Goal: Task Accomplishment & Management: Use online tool/utility

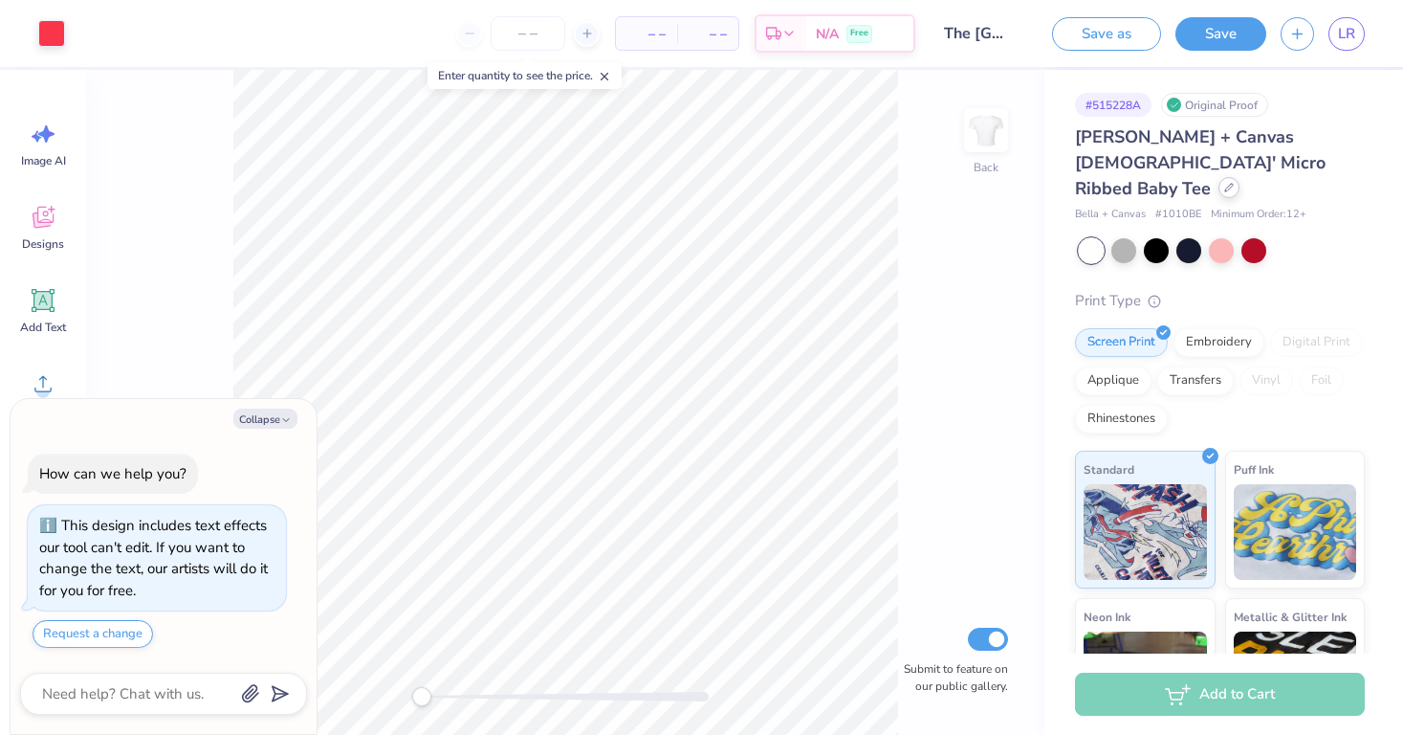
click at [1224, 183] on icon at bounding box center [1229, 188] width 10 height 10
type textarea "x"
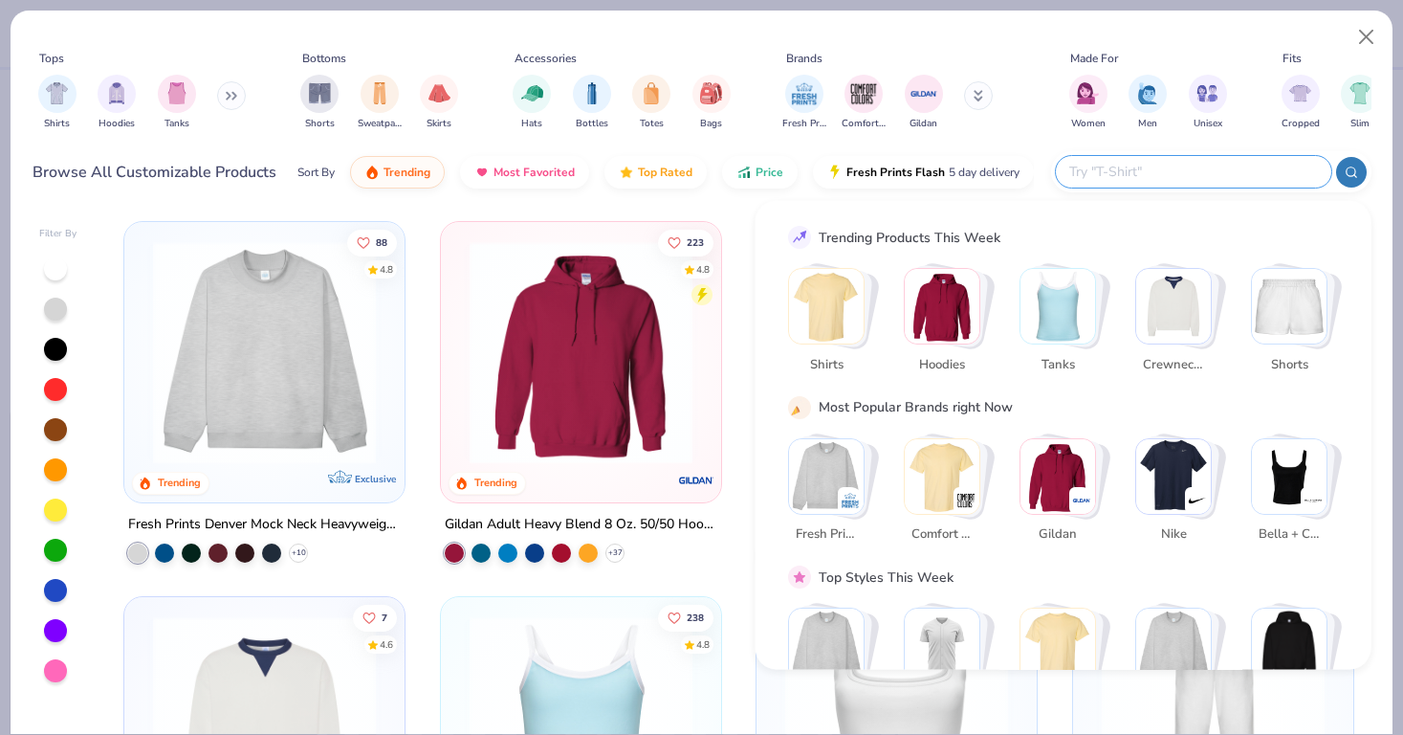
click at [1238, 176] on input "text" at bounding box center [1192, 172] width 251 height 22
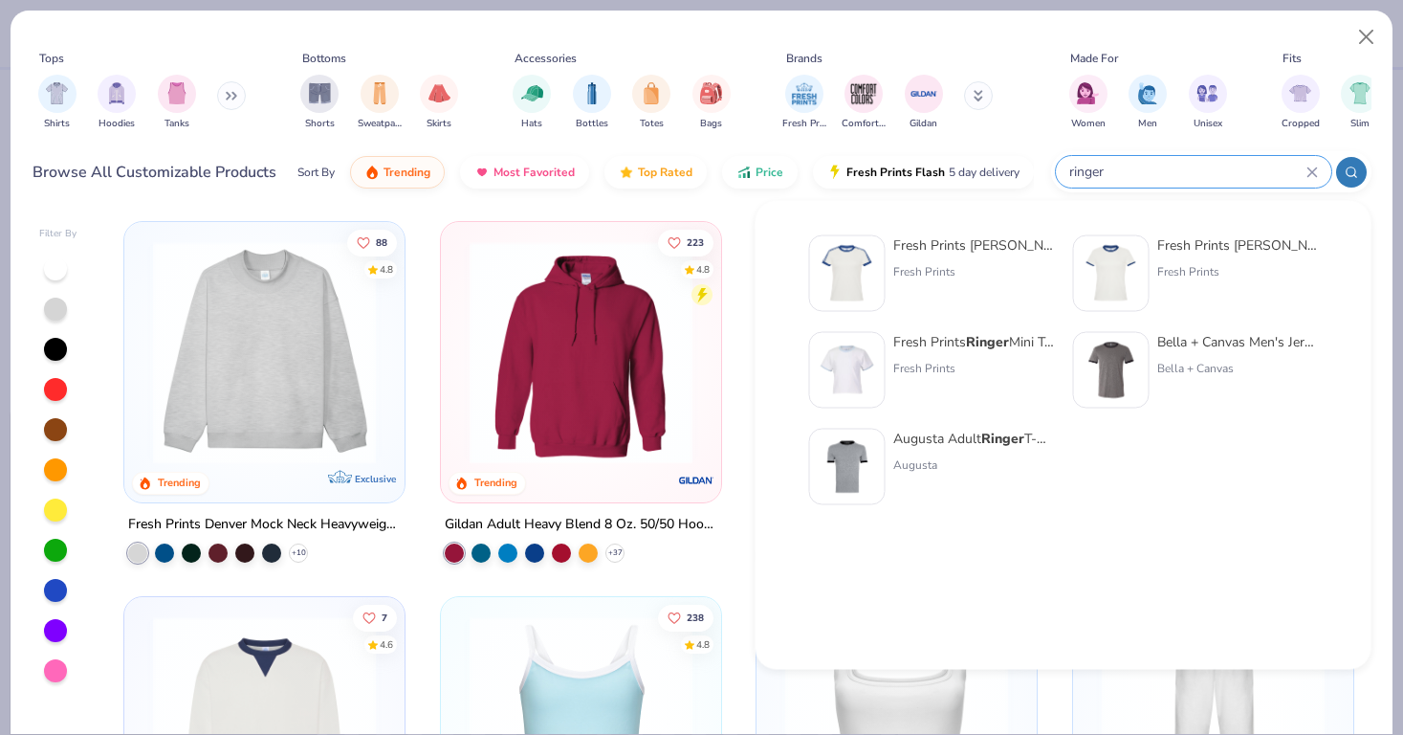
type input "ringer"
click at [980, 443] on div "Augusta Adult Ringer T-Shirt" at bounding box center [973, 439] width 161 height 20
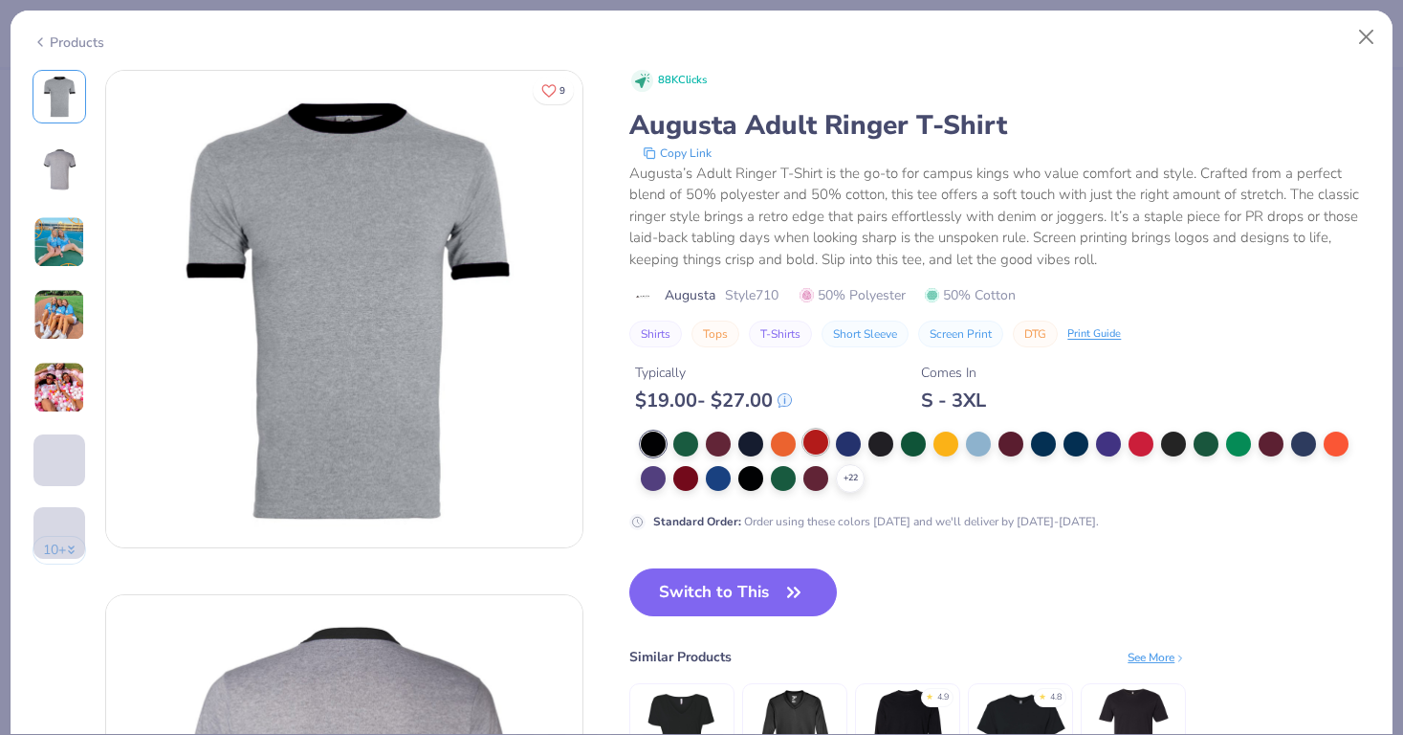
click at [819, 447] on div at bounding box center [815, 441] width 25 height 25
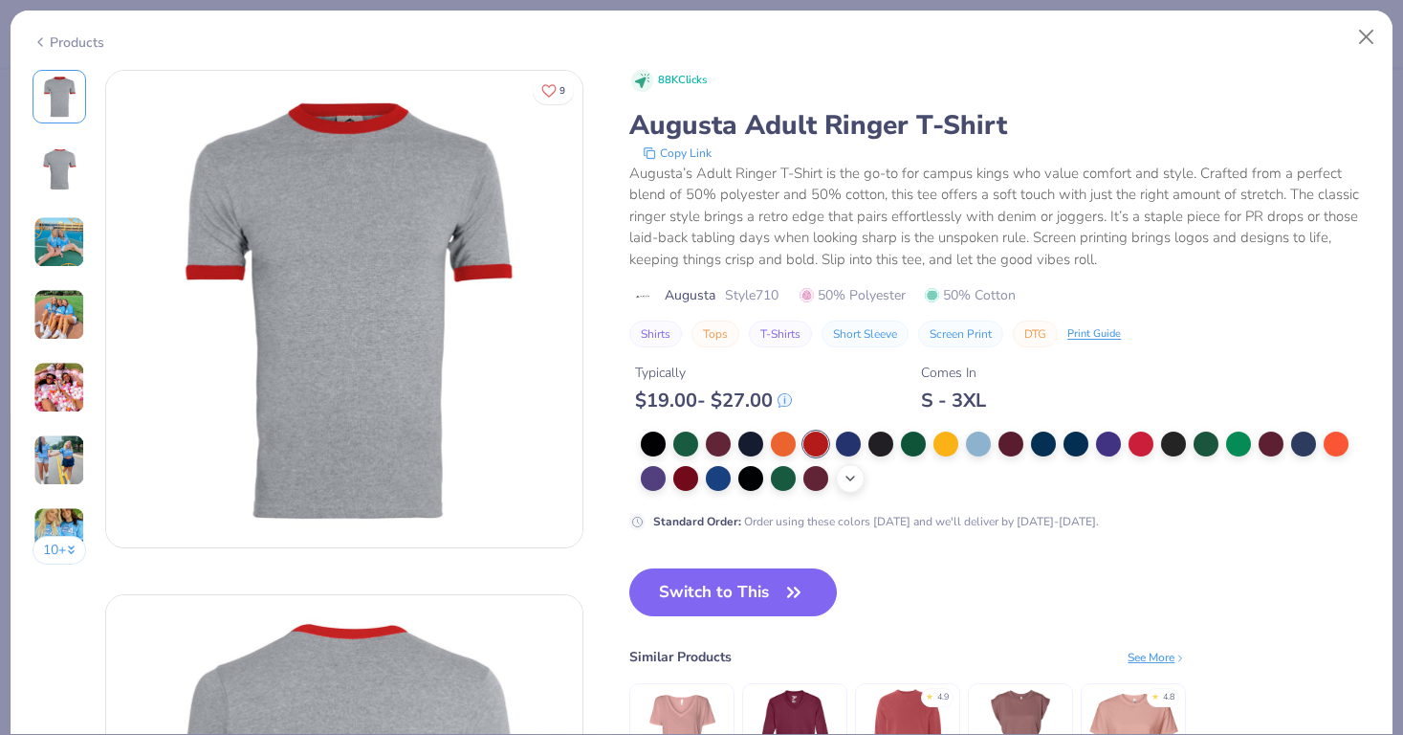
click at [843, 475] on icon at bounding box center [850, 478] width 15 height 15
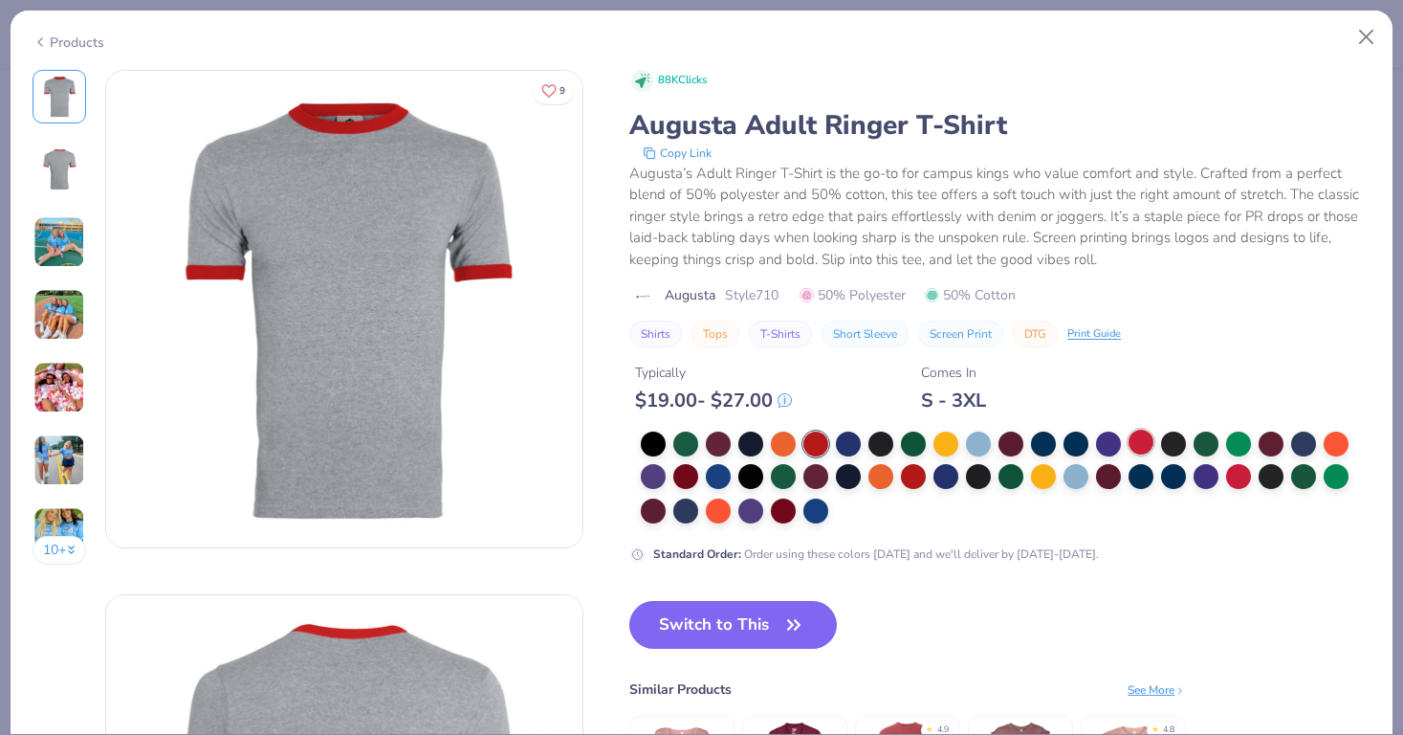
click at [1147, 449] on div at bounding box center [1141, 441] width 25 height 25
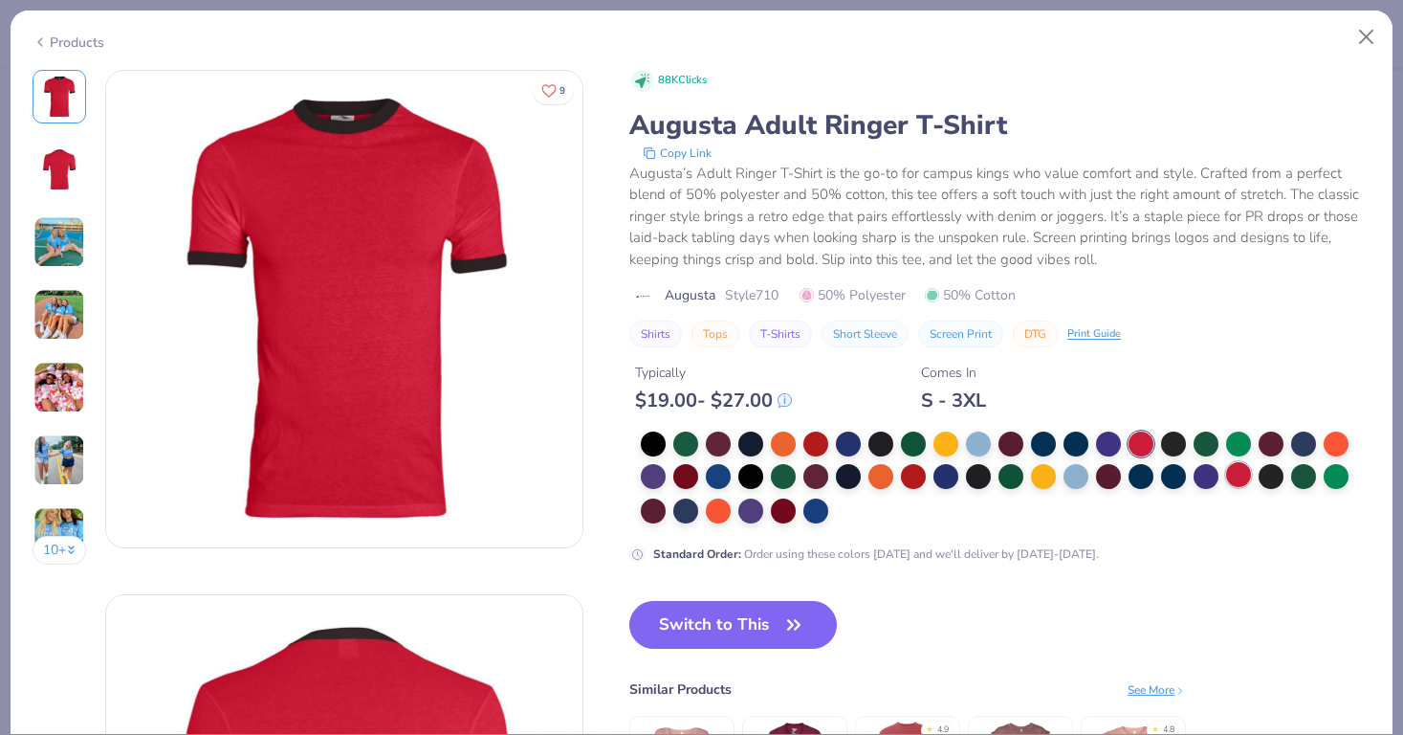
click at [1241, 481] on div at bounding box center [1238, 474] width 25 height 25
click at [917, 473] on div at bounding box center [913, 474] width 25 height 25
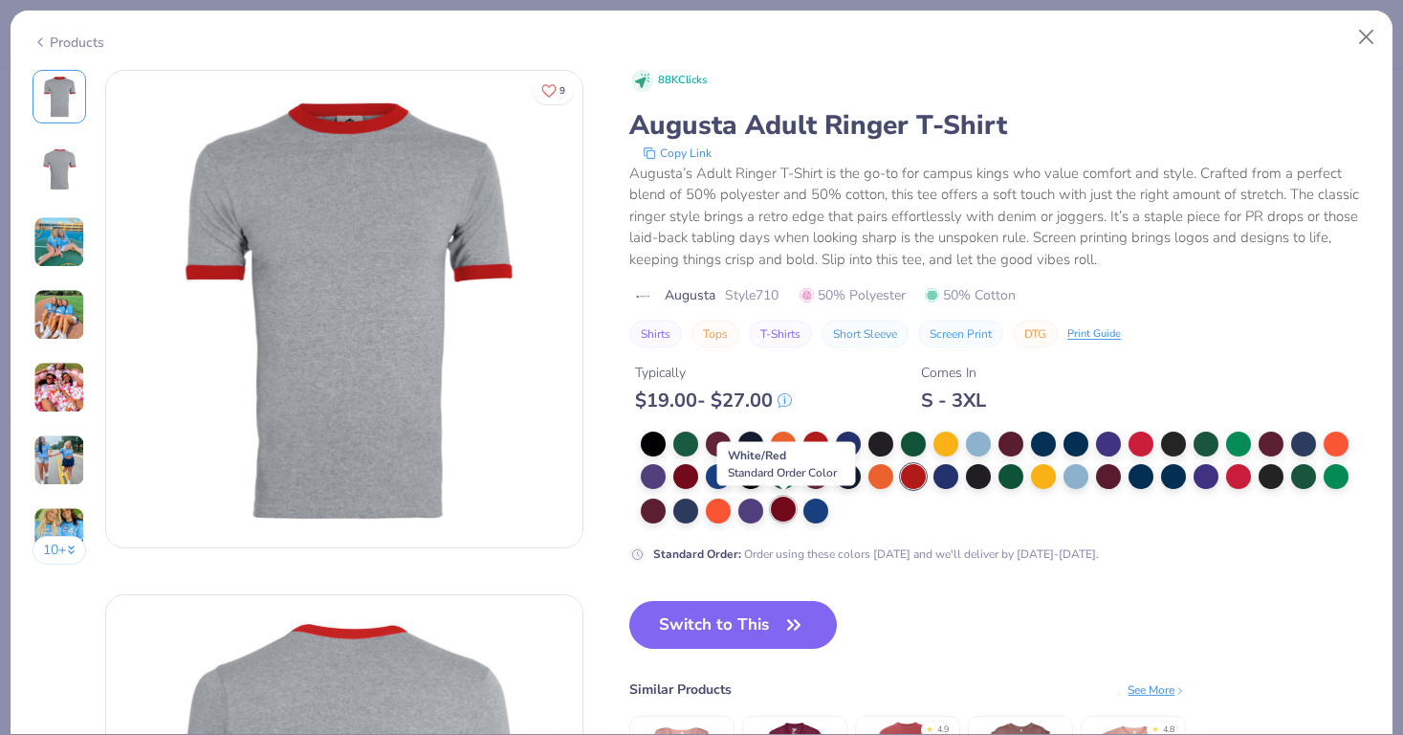
click at [787, 509] on div at bounding box center [783, 508] width 25 height 25
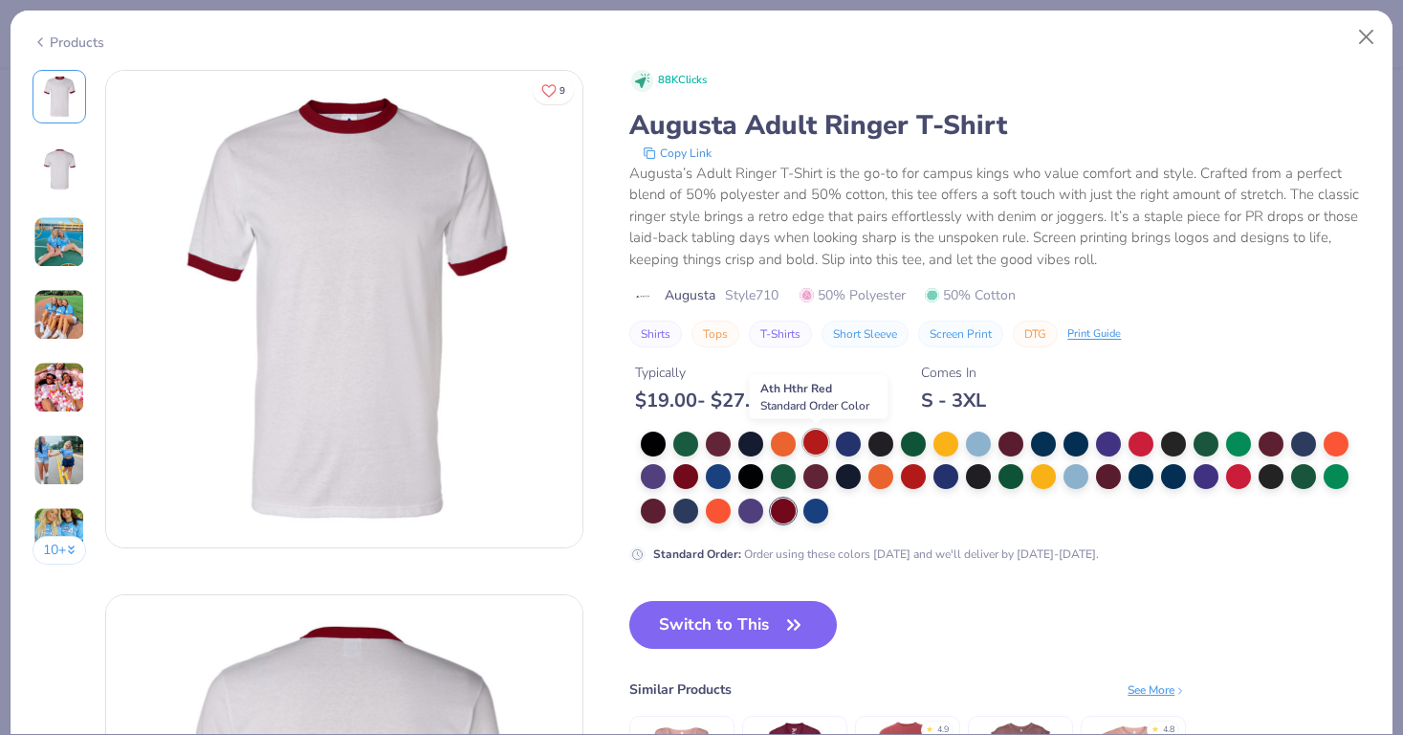
click at [821, 442] on div at bounding box center [815, 441] width 25 height 25
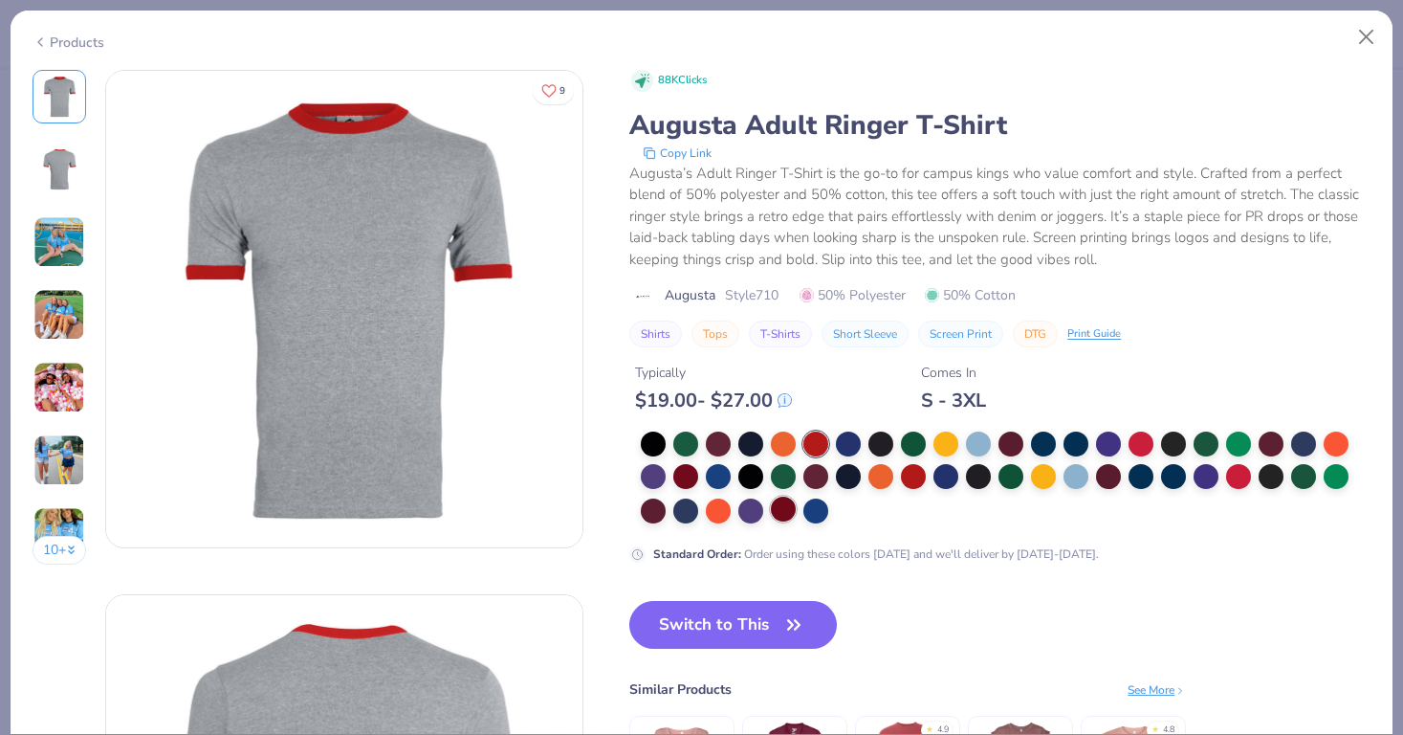
click at [782, 508] on div at bounding box center [783, 508] width 25 height 25
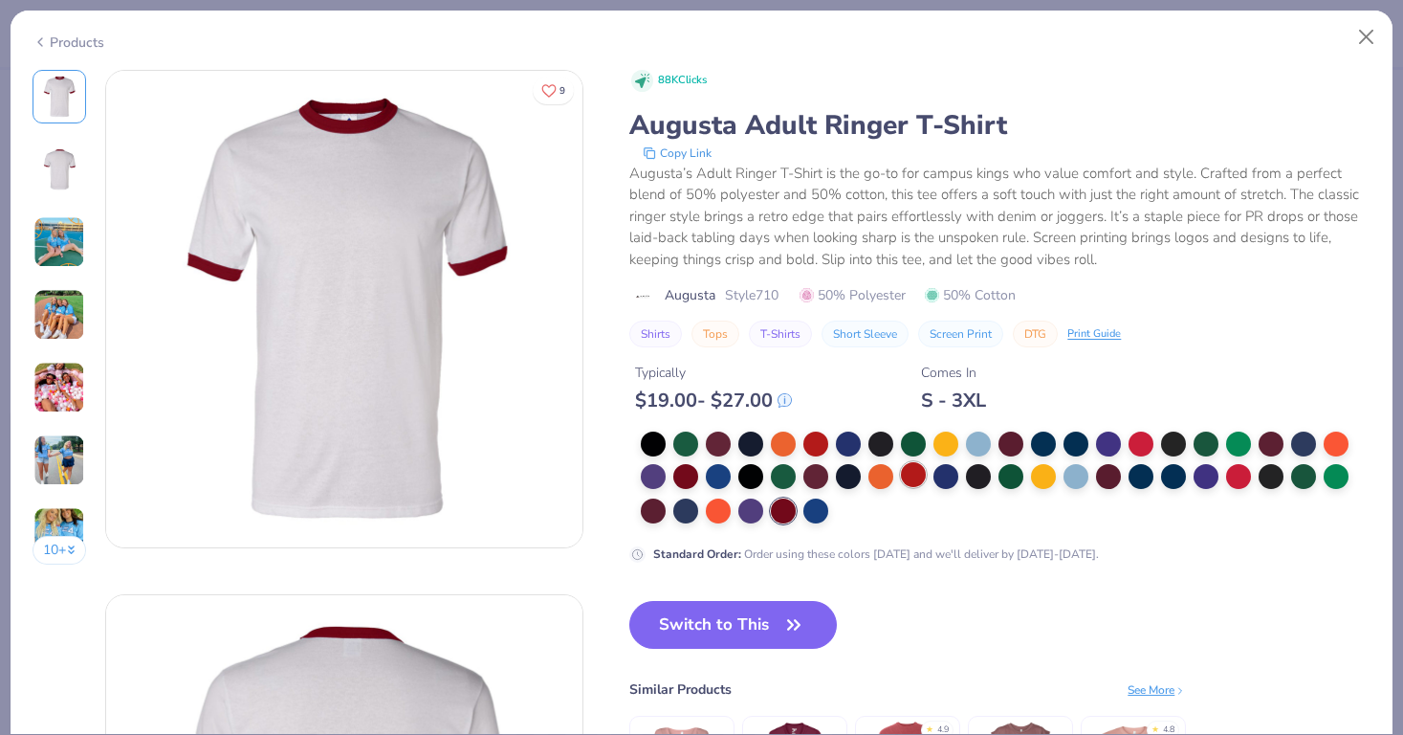
click at [902, 478] on div at bounding box center [913, 474] width 25 height 25
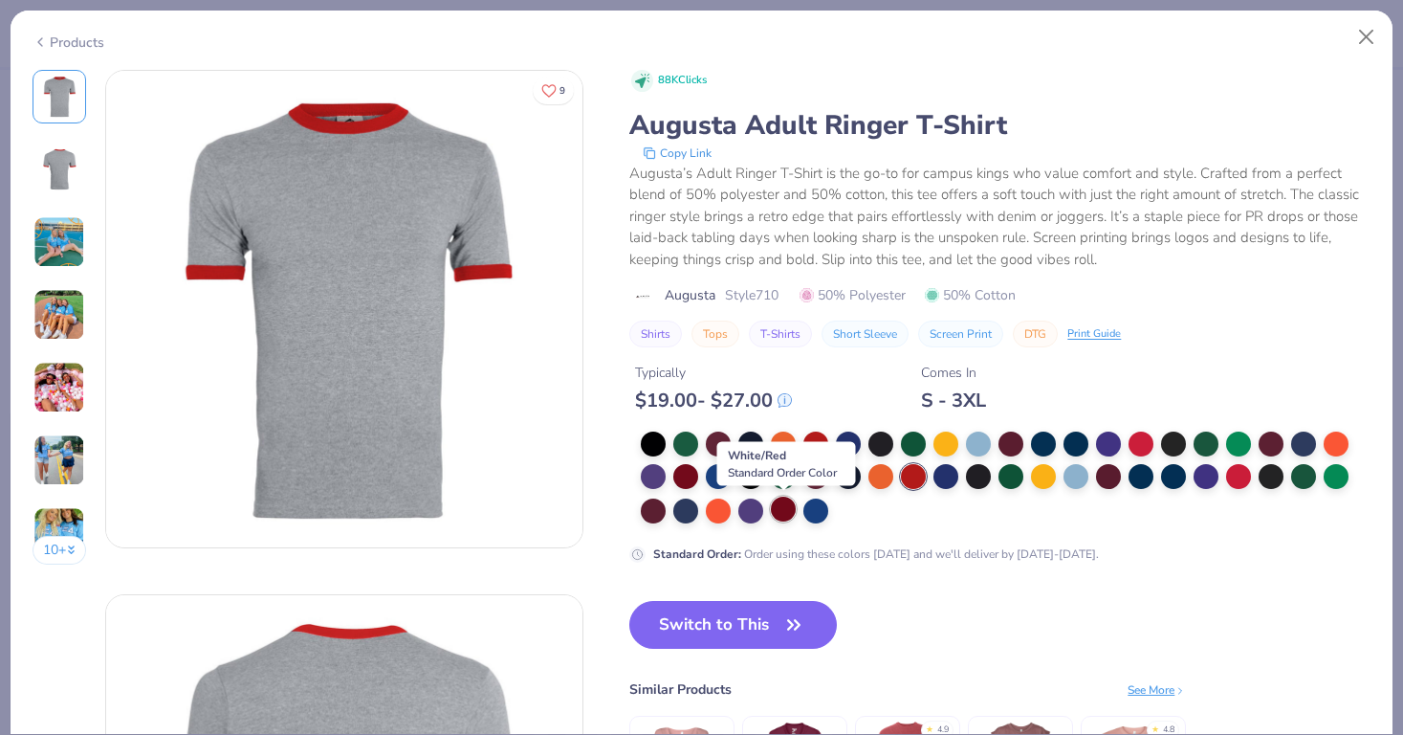
click at [781, 507] on div at bounding box center [783, 508] width 25 height 25
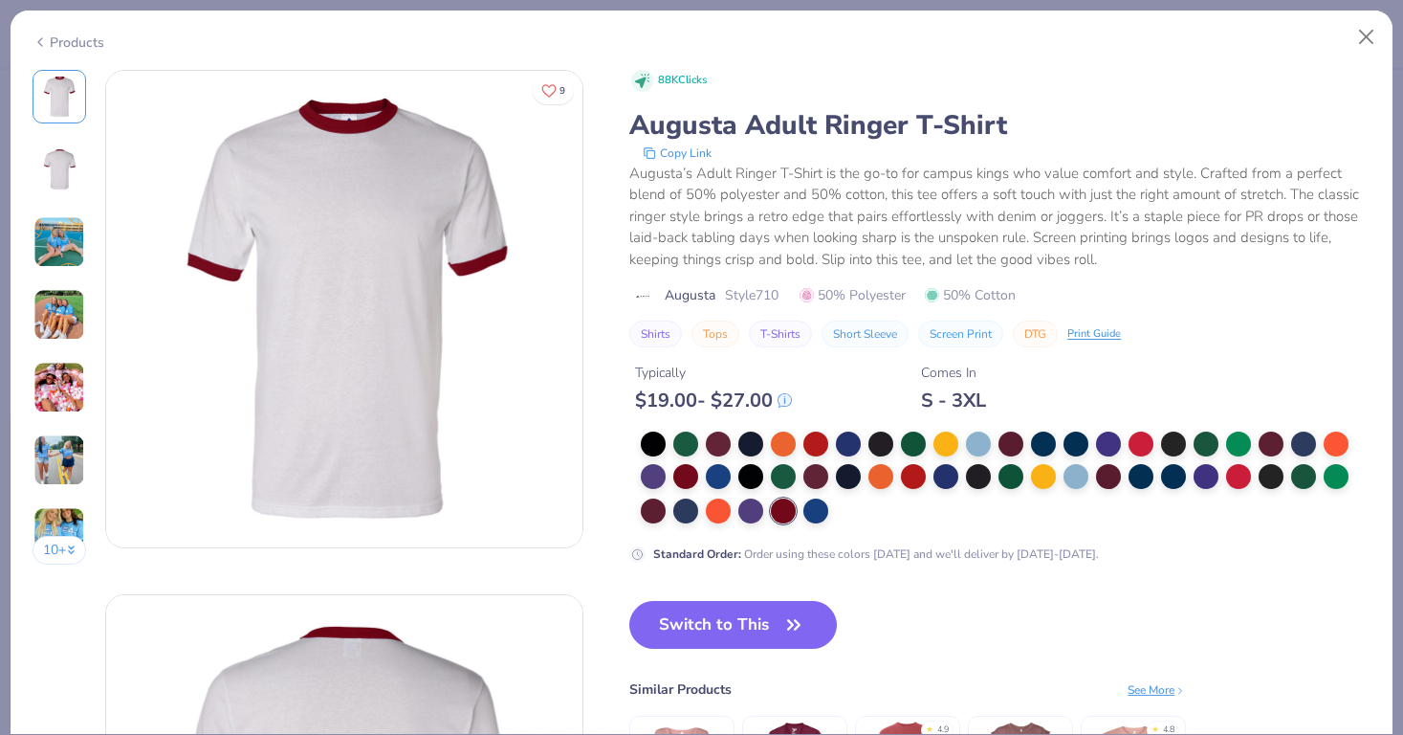
click at [60, 378] on img at bounding box center [59, 388] width 52 height 52
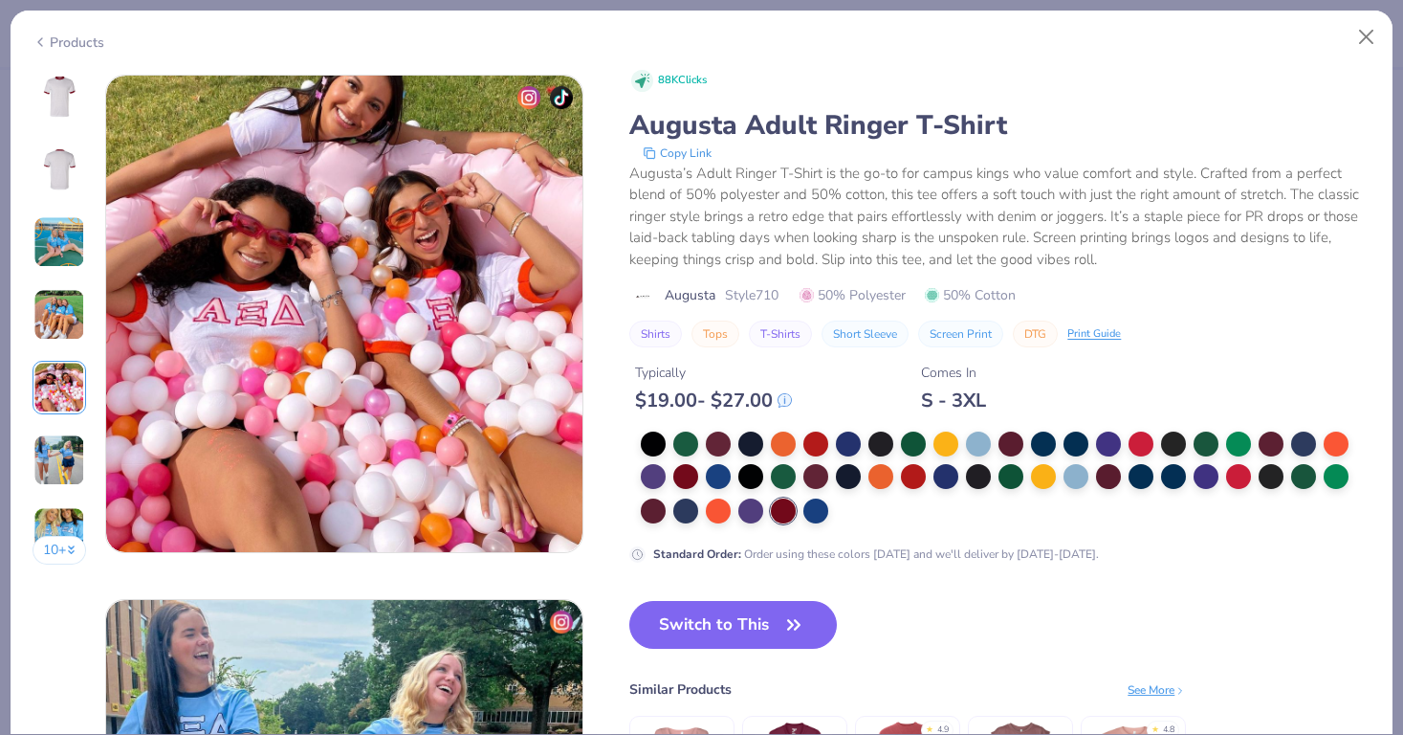
scroll to position [2097, 0]
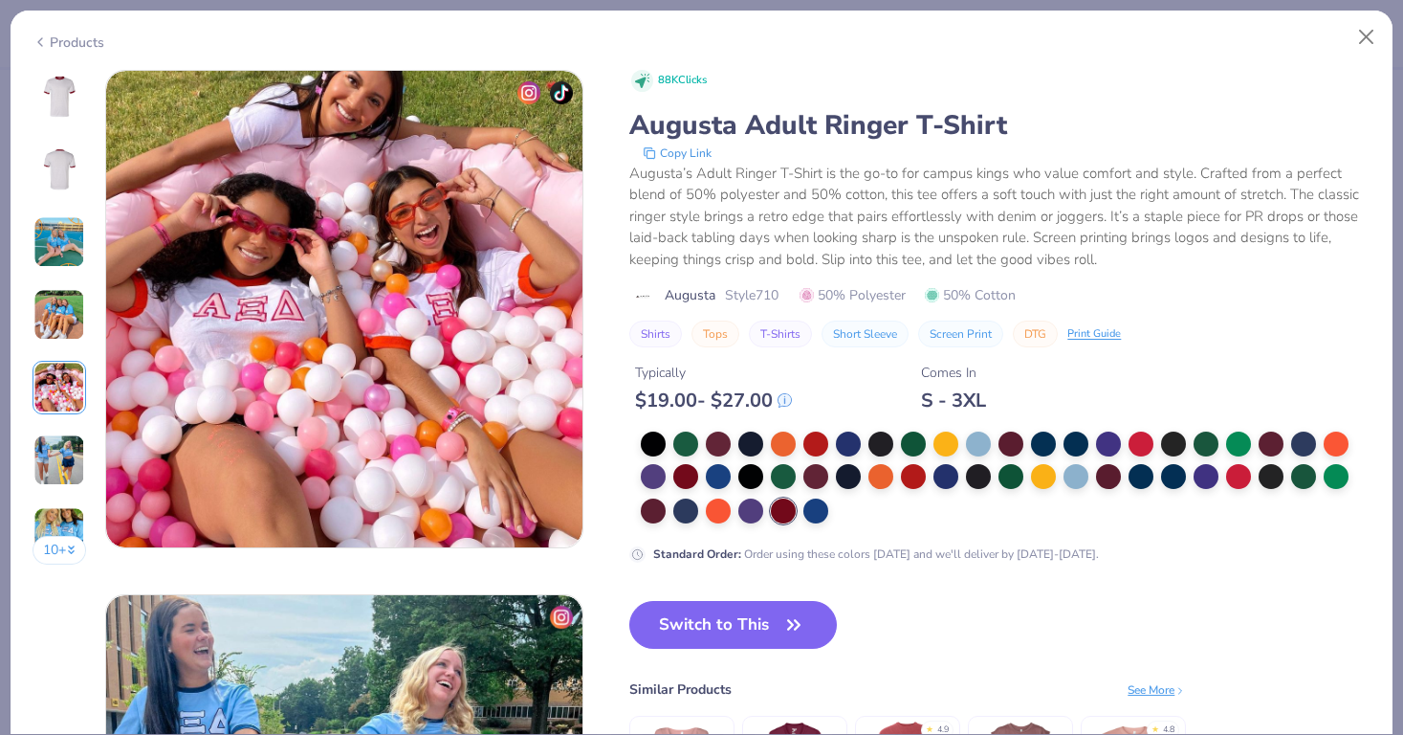
click at [66, 105] on img at bounding box center [59, 97] width 46 height 46
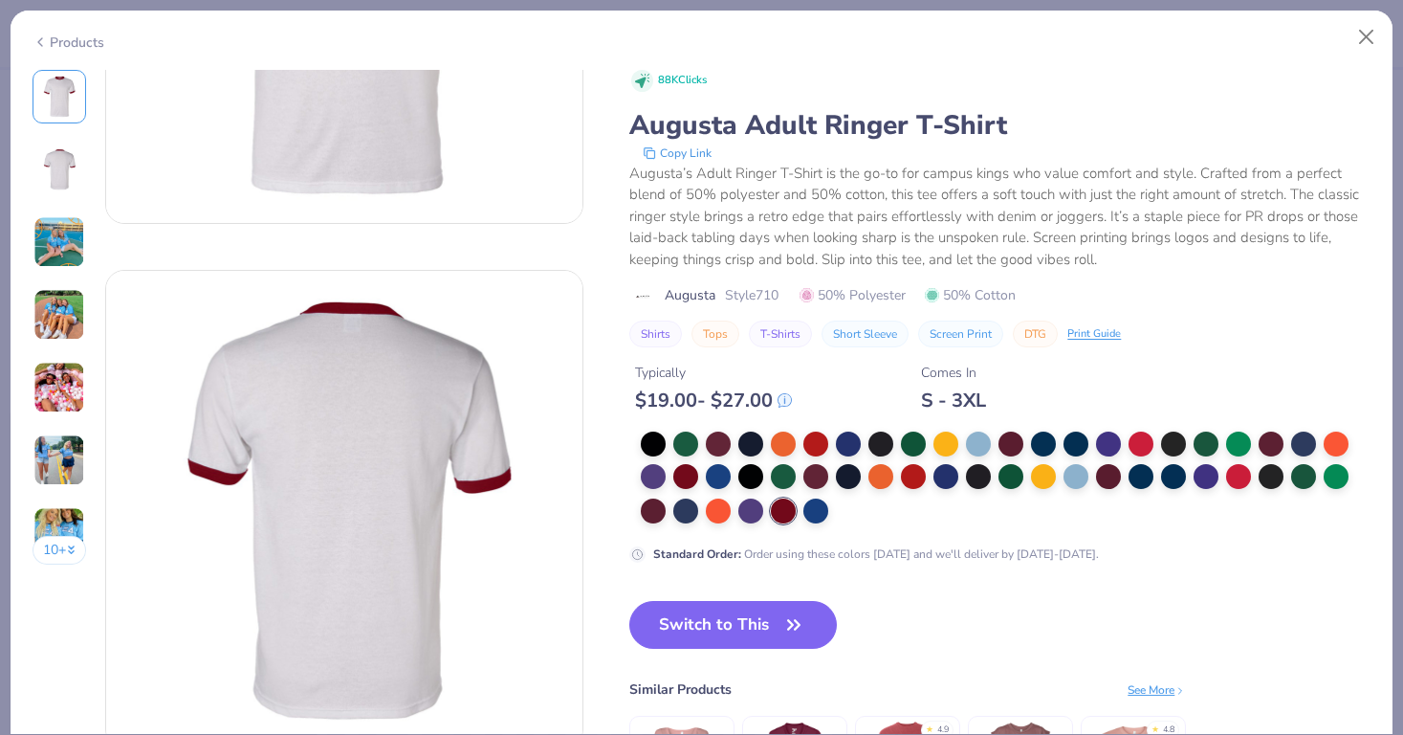
scroll to position [0, 0]
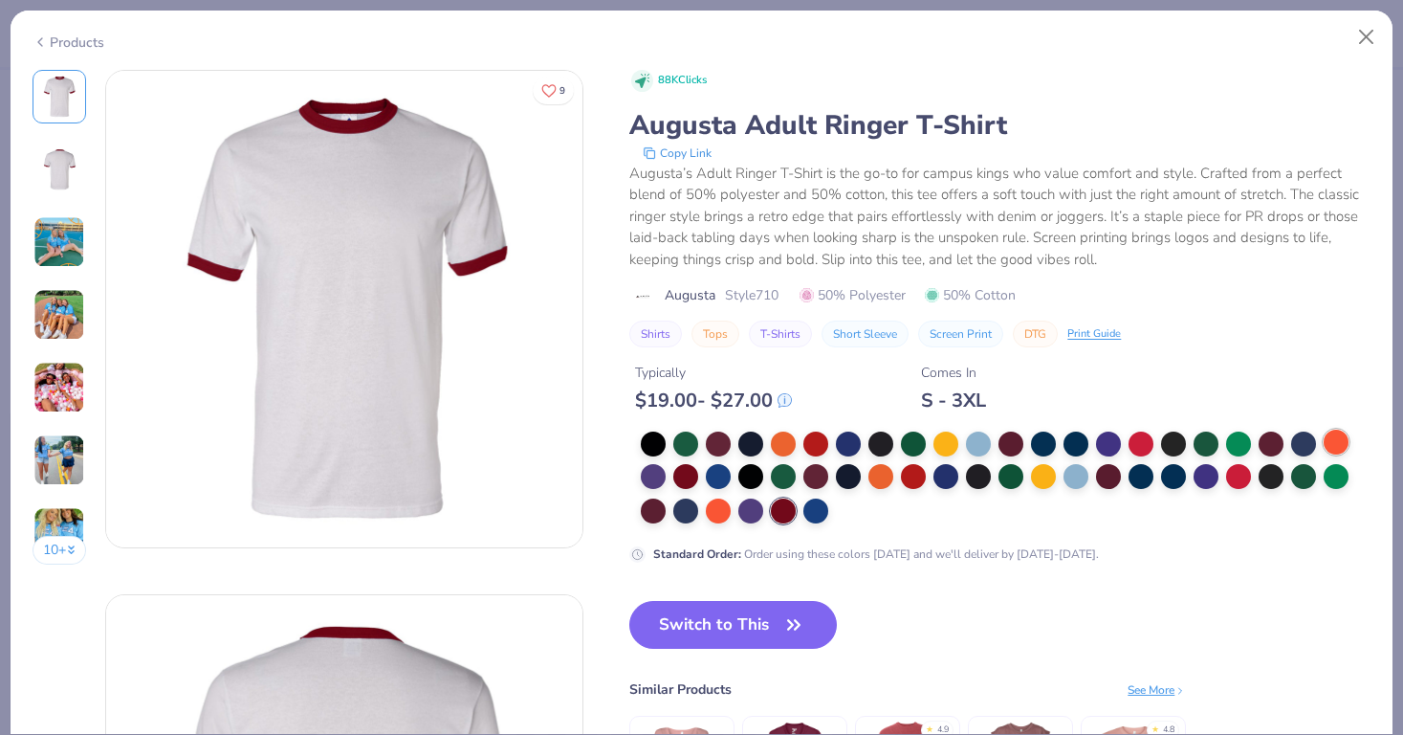
click at [1339, 432] on div at bounding box center [1336, 441] width 25 height 25
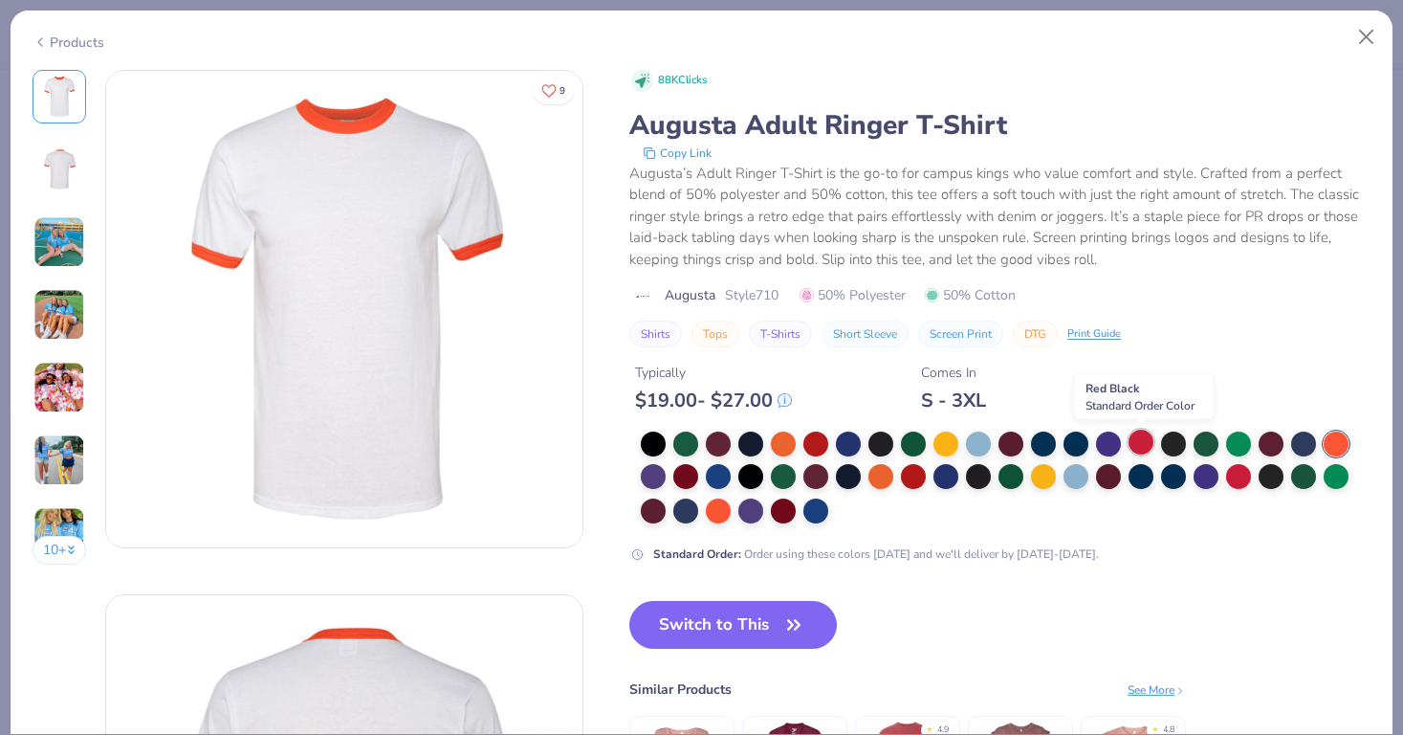
click at [1142, 447] on div at bounding box center [1141, 441] width 25 height 25
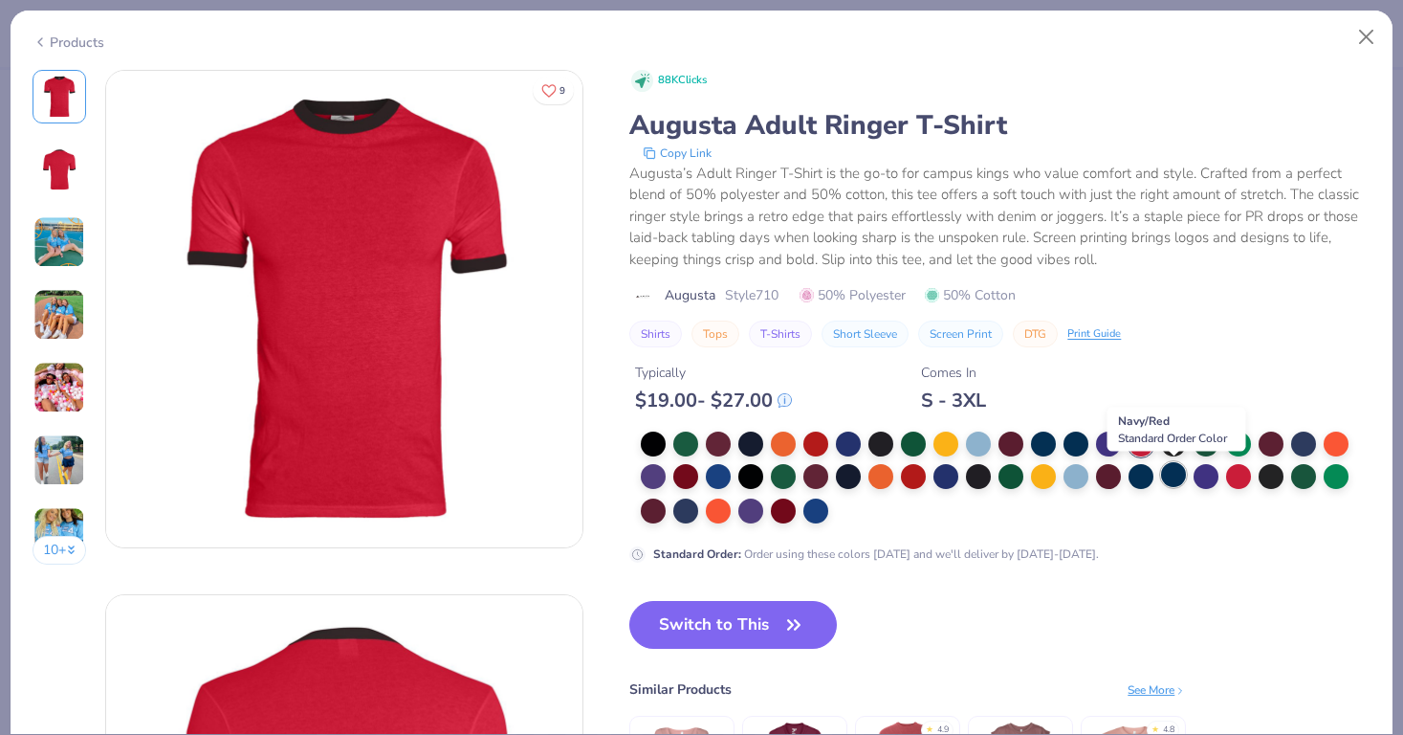
click at [1184, 479] on div at bounding box center [1173, 474] width 25 height 25
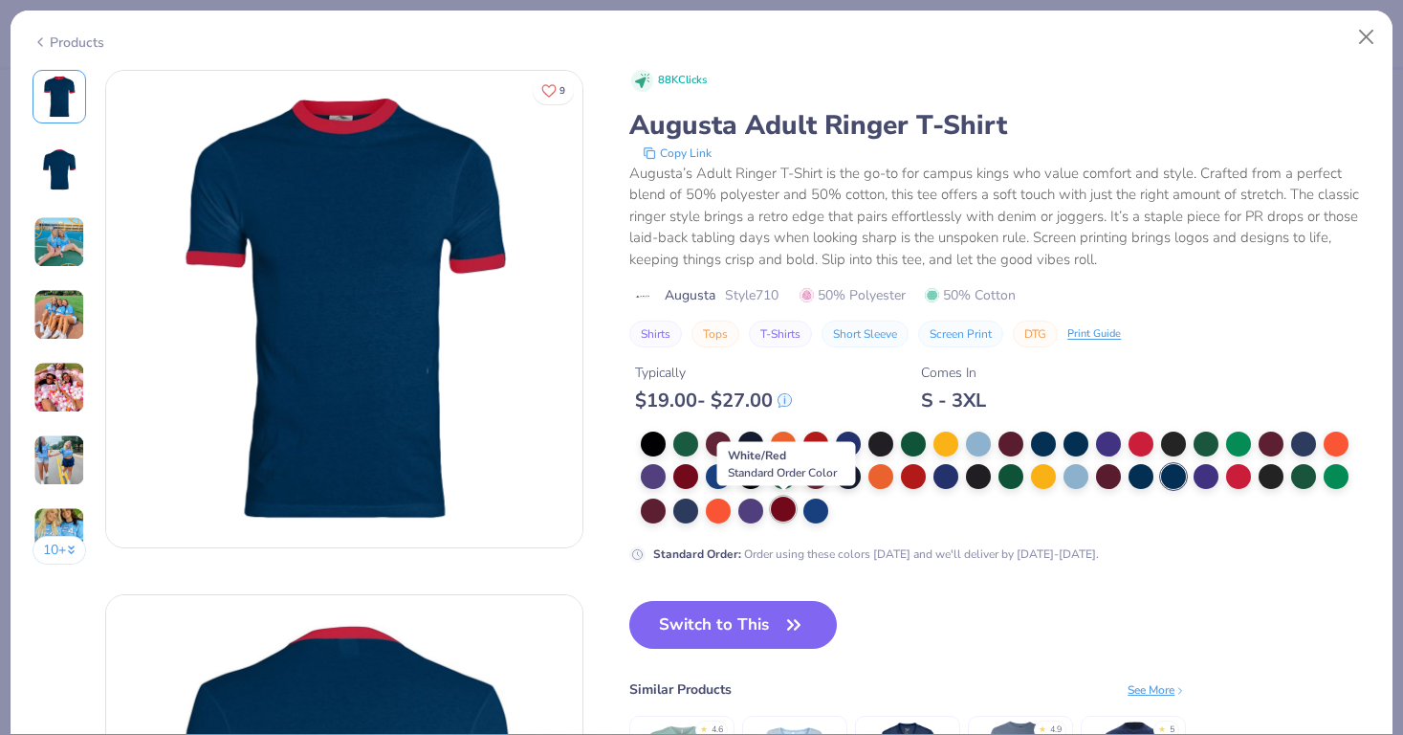
click at [775, 511] on div at bounding box center [783, 508] width 25 height 25
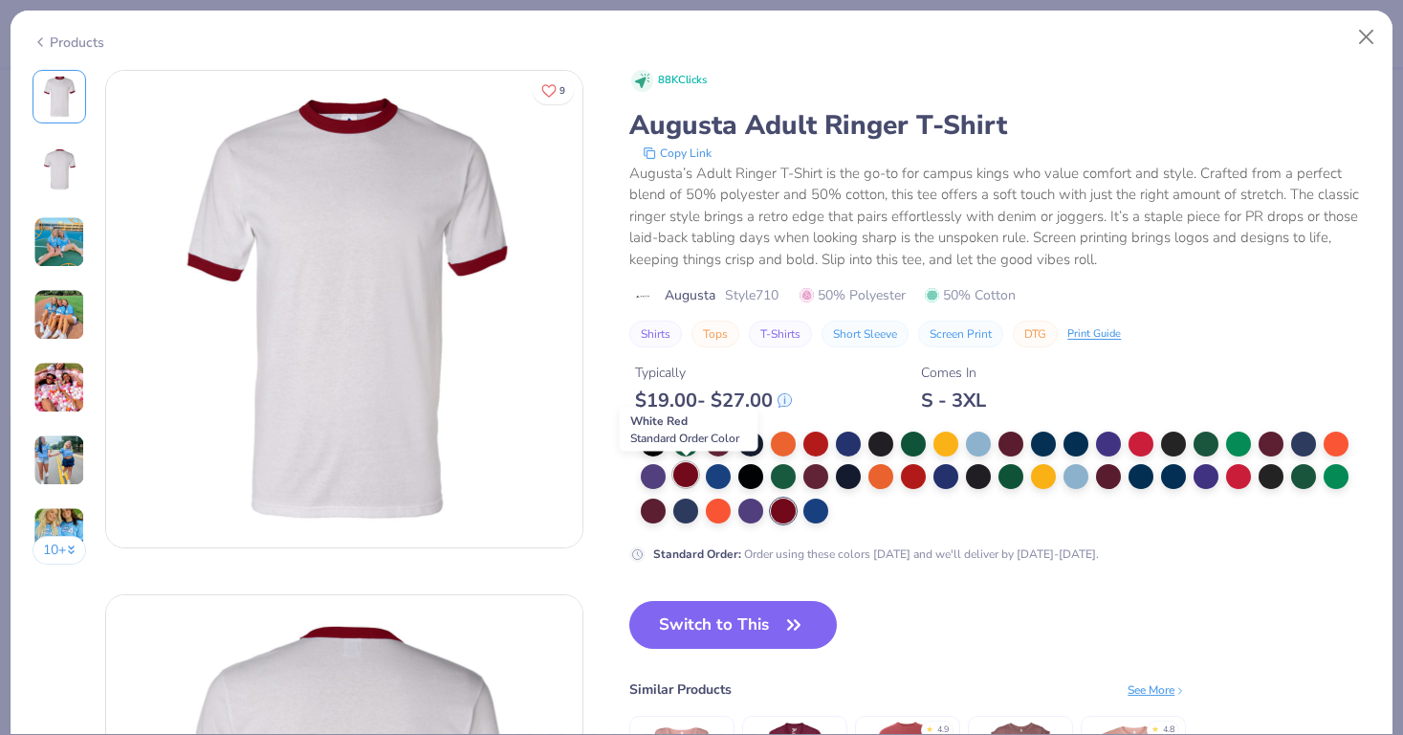
click at [682, 480] on div at bounding box center [685, 474] width 25 height 25
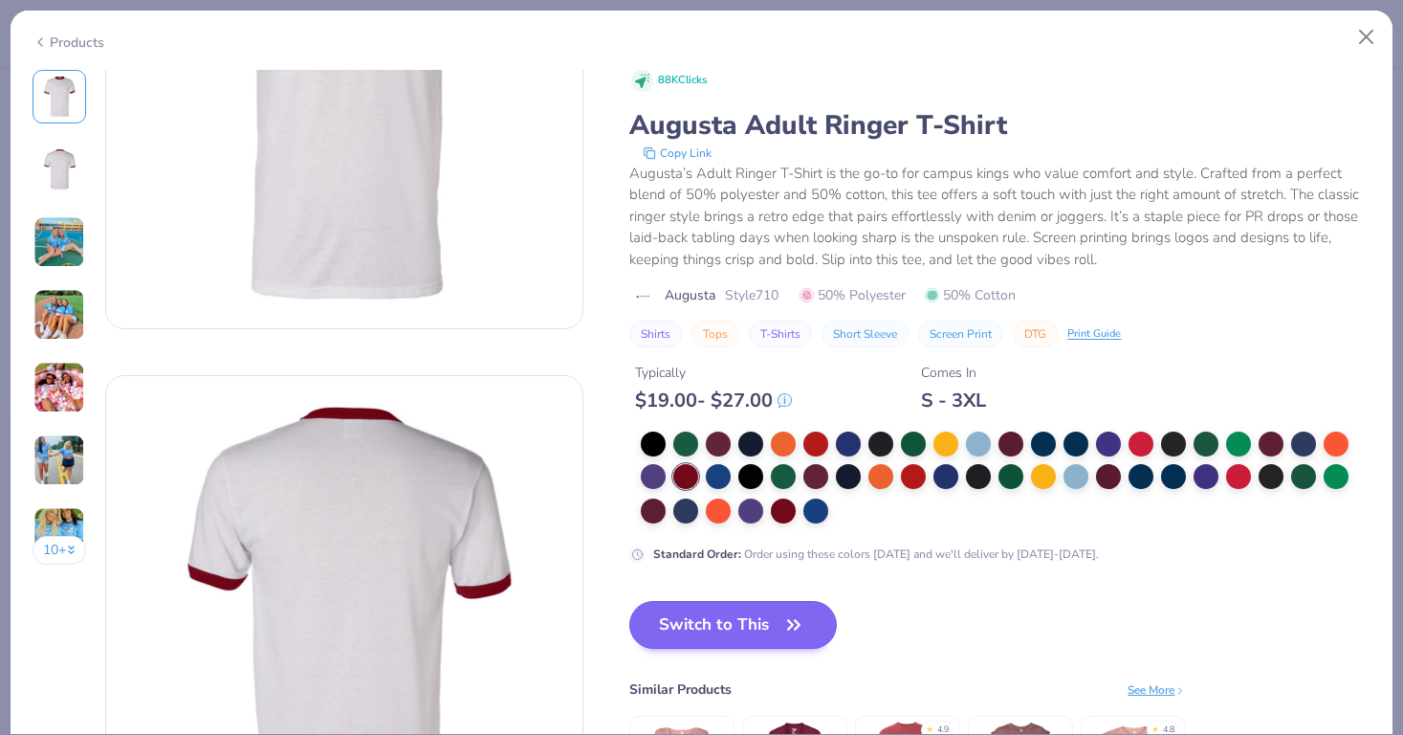
scroll to position [219, 0]
click at [775, 628] on button "Switch to This" at bounding box center [733, 625] width 208 height 48
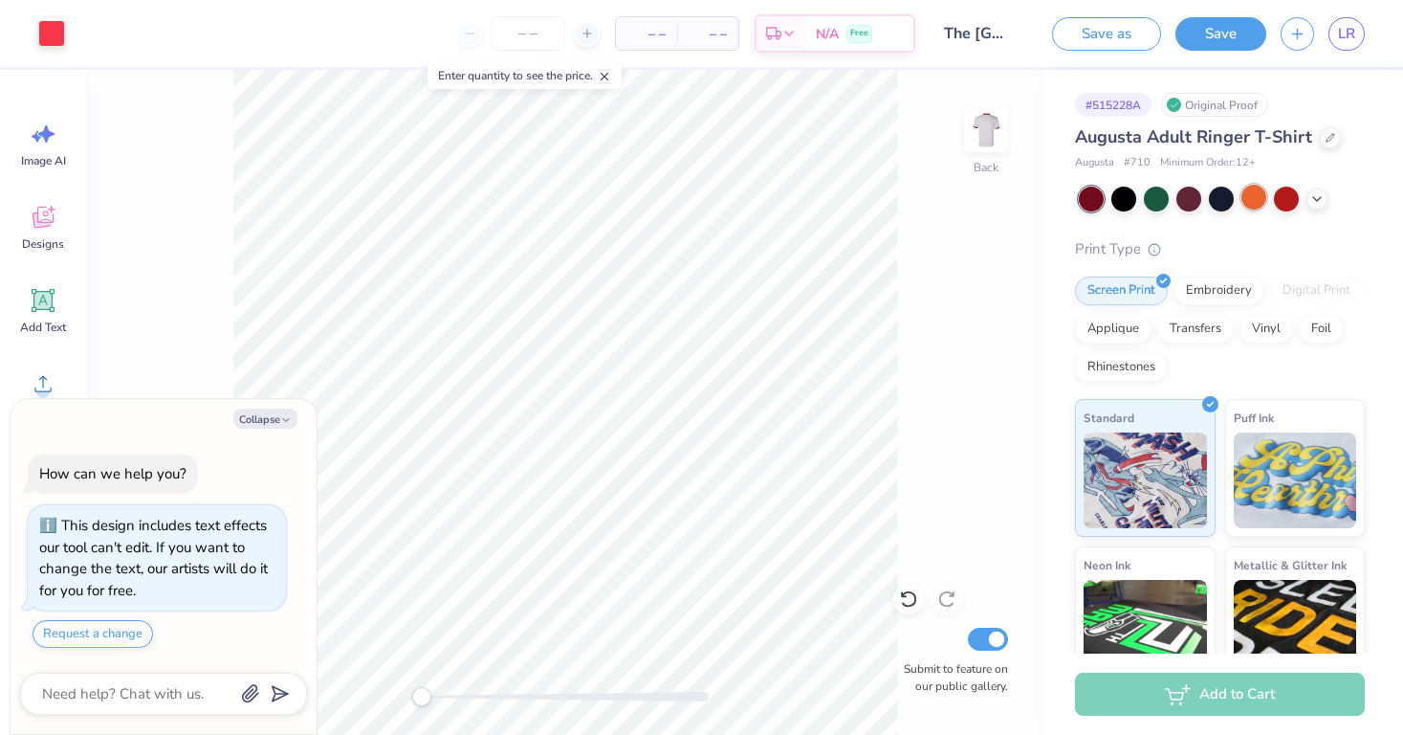
click at [1251, 199] on div at bounding box center [1254, 197] width 25 height 25
click at [1316, 196] on icon at bounding box center [1316, 196] width 15 height 15
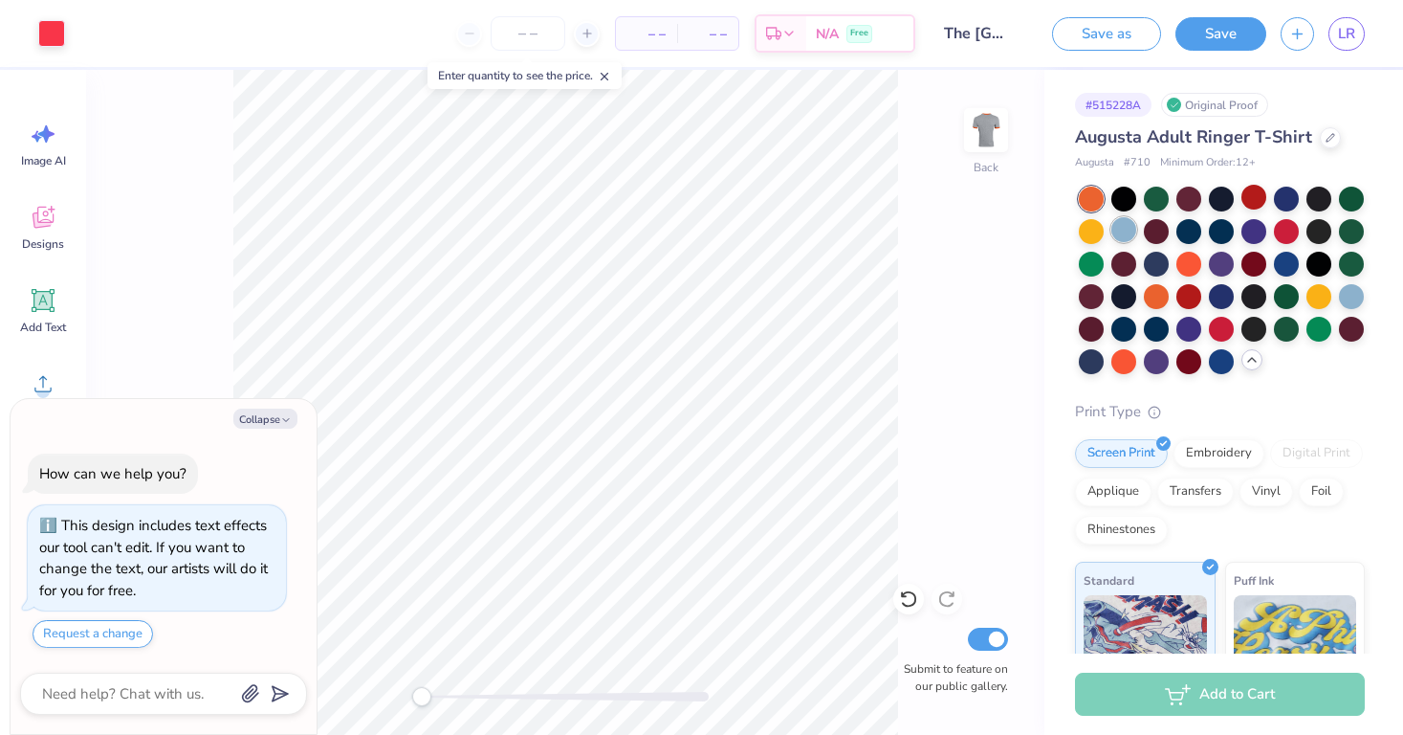
click at [1123, 230] on div at bounding box center [1123, 229] width 25 height 25
click at [1234, 36] on button "Save" at bounding box center [1221, 30] width 91 height 33
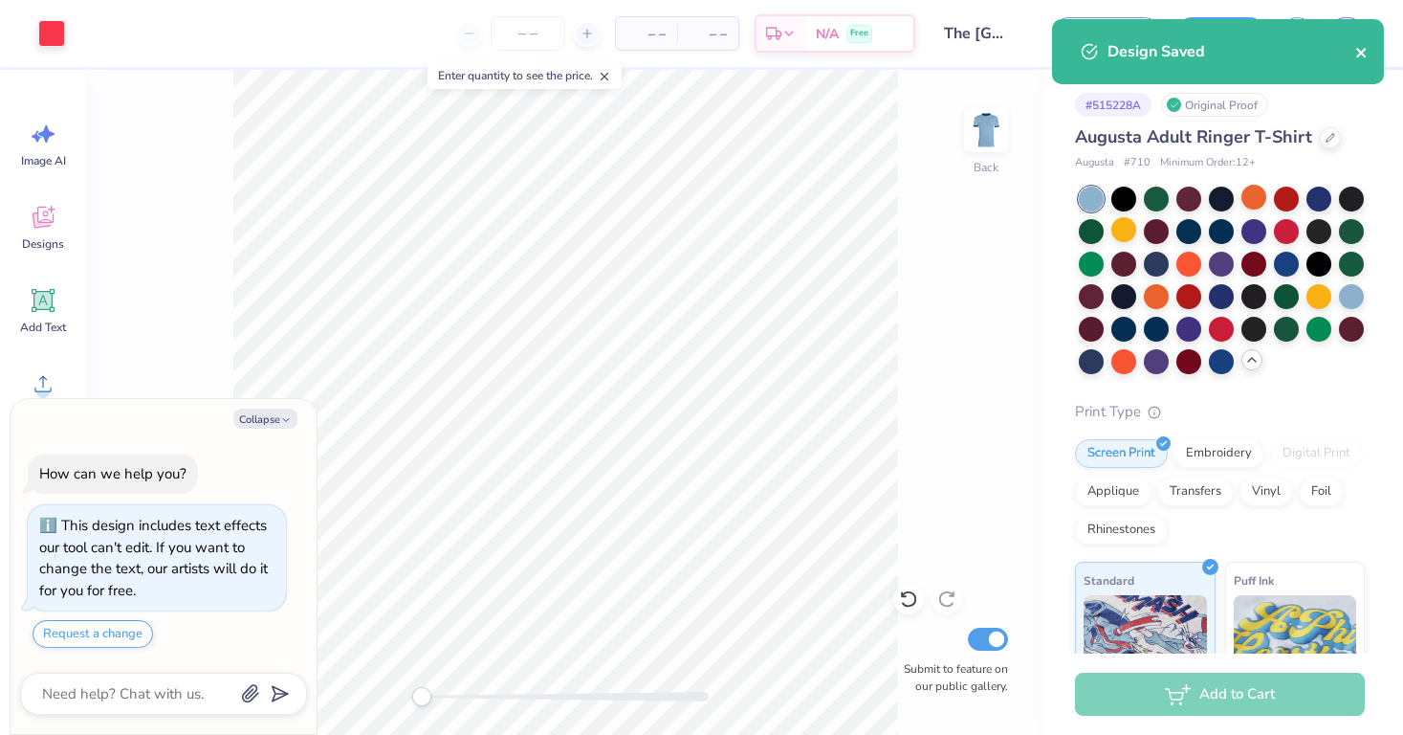
click at [1359, 42] on button "close" at bounding box center [1361, 51] width 13 height 23
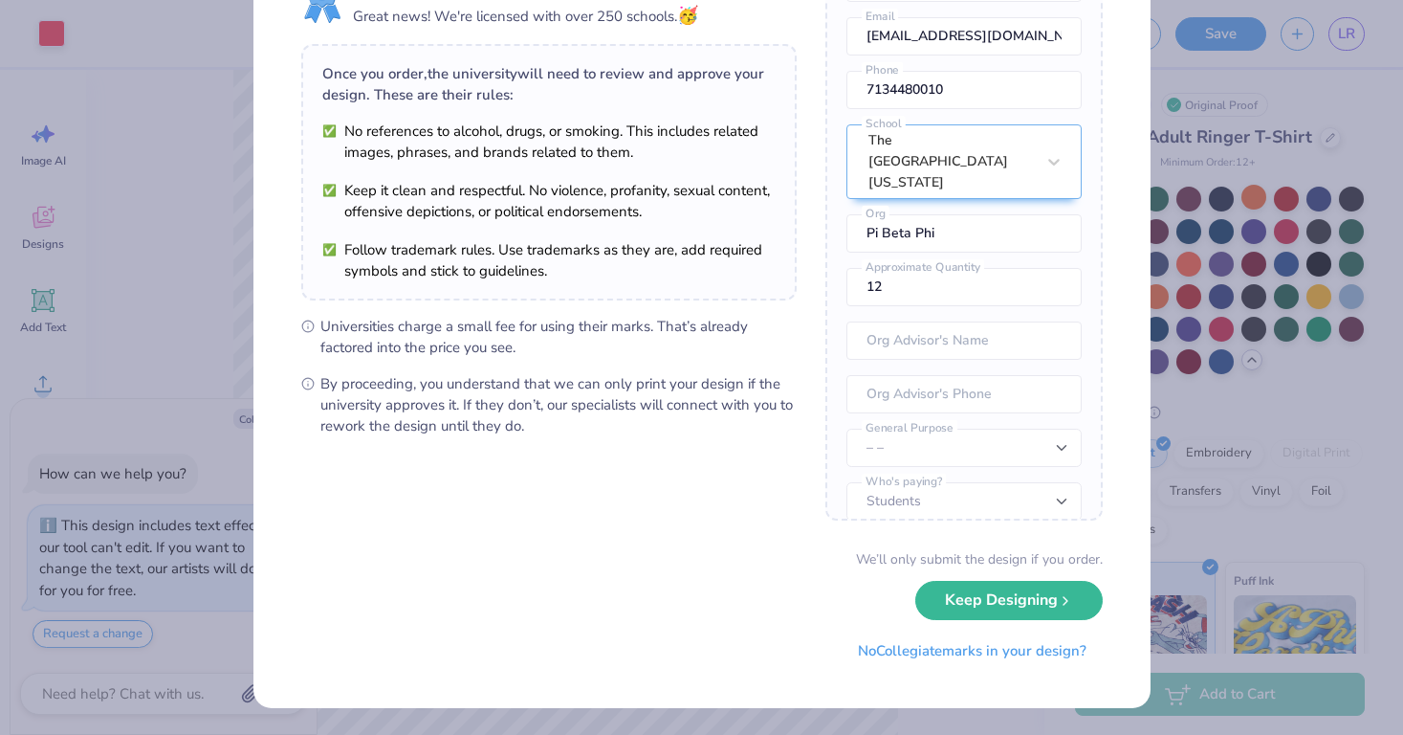
scroll to position [98, 0]
click at [1036, 585] on button "Keep Designing" at bounding box center [1008, 596] width 187 height 39
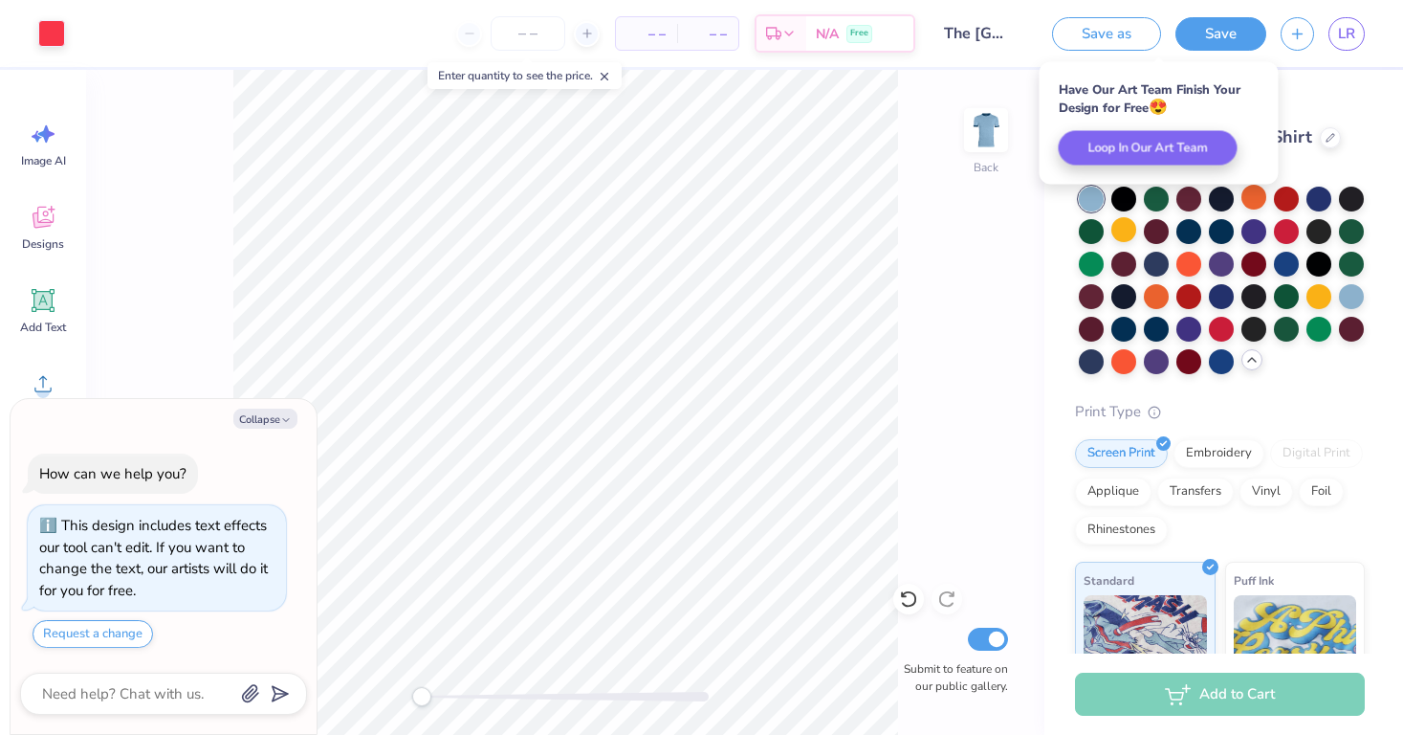
type textarea "x"
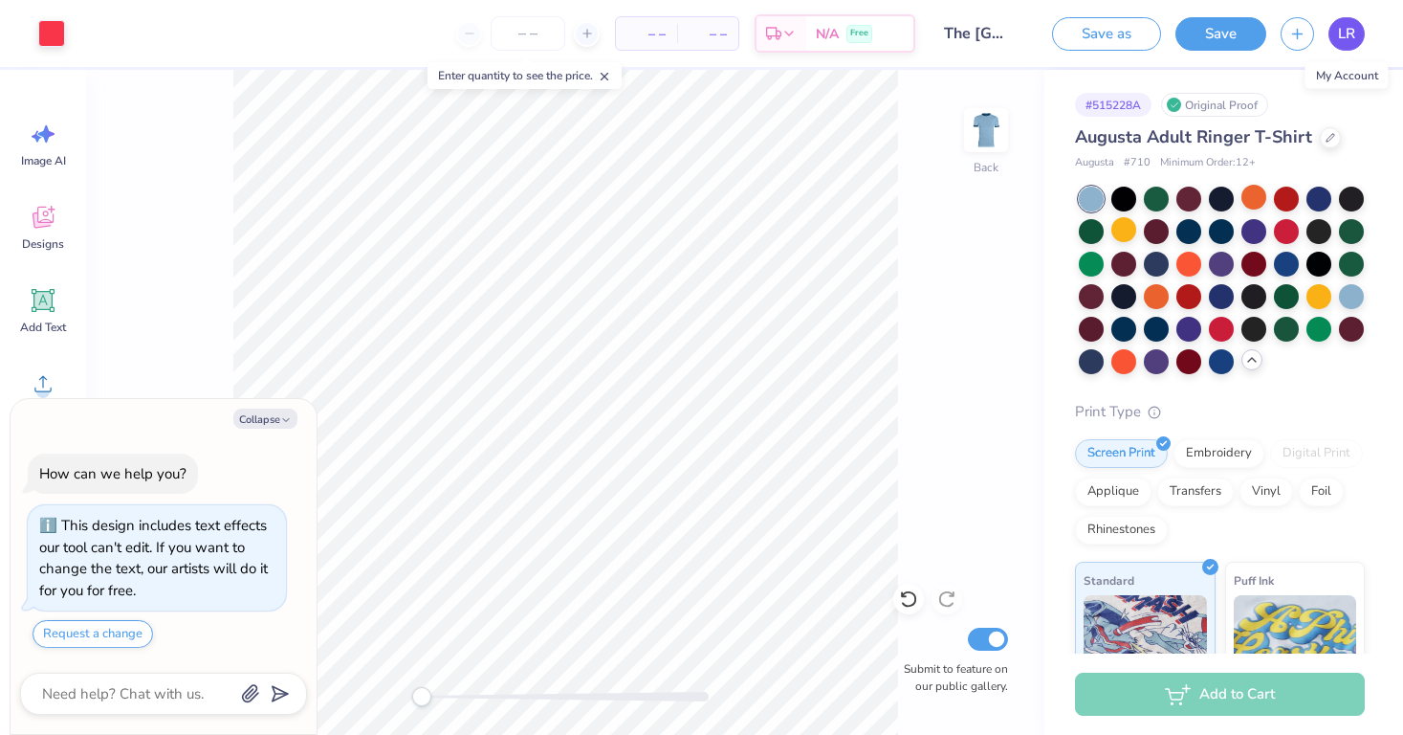
click at [1346, 39] on span "LR" at bounding box center [1346, 34] width 17 height 22
